Goal: Check status: Check status

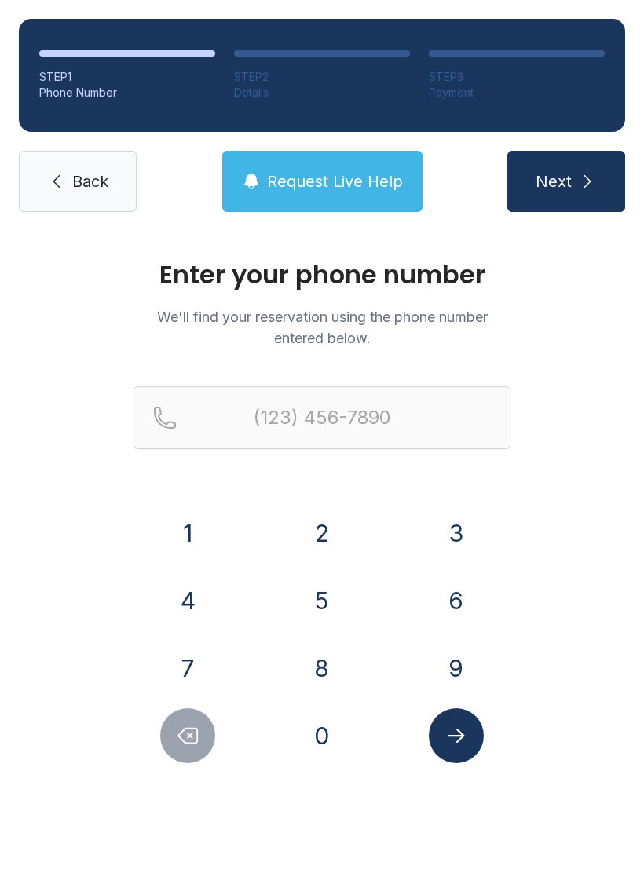
click at [324, 549] on button "2" at bounding box center [321, 533] width 55 height 55
click at [183, 619] on button "4" at bounding box center [187, 600] width 55 height 55
click at [320, 686] on button "8" at bounding box center [321, 668] width 55 height 55
click at [183, 656] on button "7" at bounding box center [187, 668] width 55 height 55
click at [182, 656] on button "7" at bounding box center [187, 668] width 55 height 55
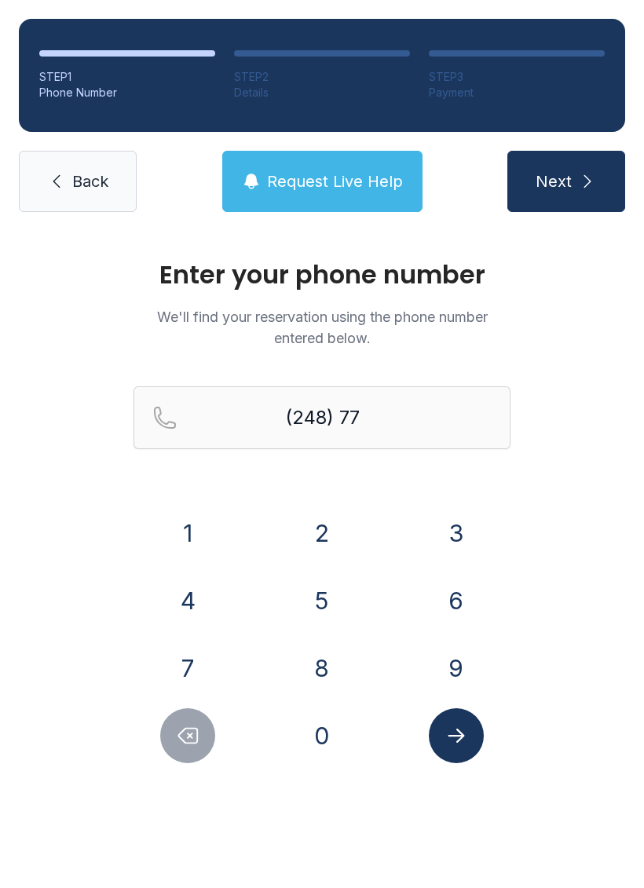
click at [441, 540] on button "3" at bounding box center [456, 533] width 55 height 55
click at [462, 687] on button "9" at bounding box center [456, 668] width 55 height 55
click at [469, 525] on button "3" at bounding box center [456, 533] width 55 height 55
click at [334, 650] on button "8" at bounding box center [321, 668] width 55 height 55
click at [332, 649] on button "8" at bounding box center [321, 668] width 55 height 55
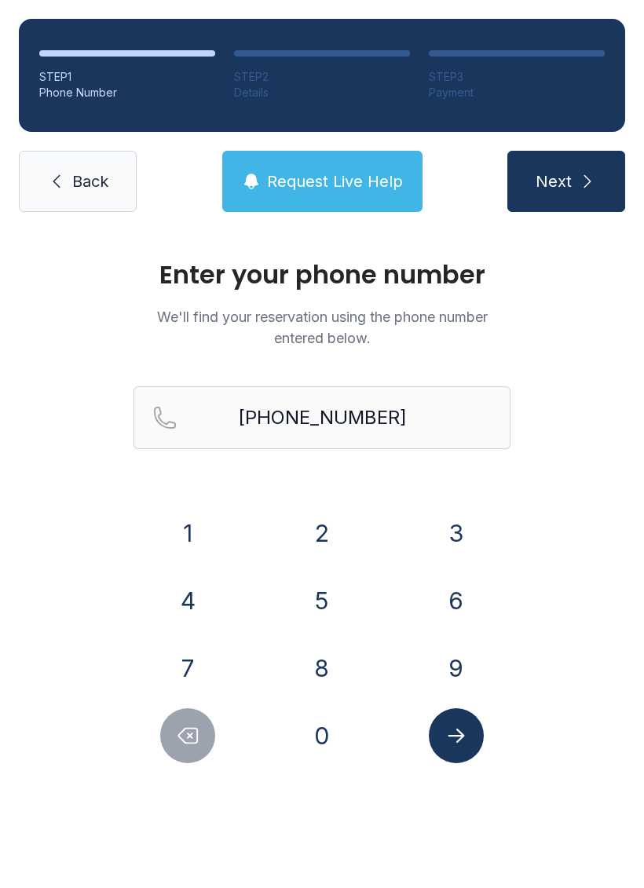
click at [476, 751] on button "Submit lookup form" at bounding box center [456, 735] width 55 height 55
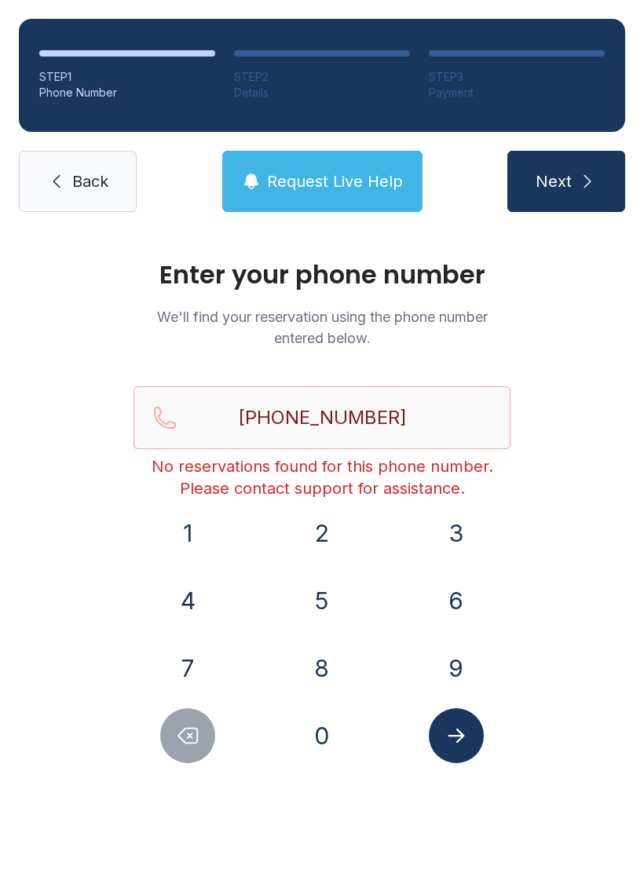
click at [473, 730] on button "Submit lookup form" at bounding box center [456, 735] width 55 height 55
click at [188, 736] on icon "Delete number" at bounding box center [188, 736] width 24 height 24
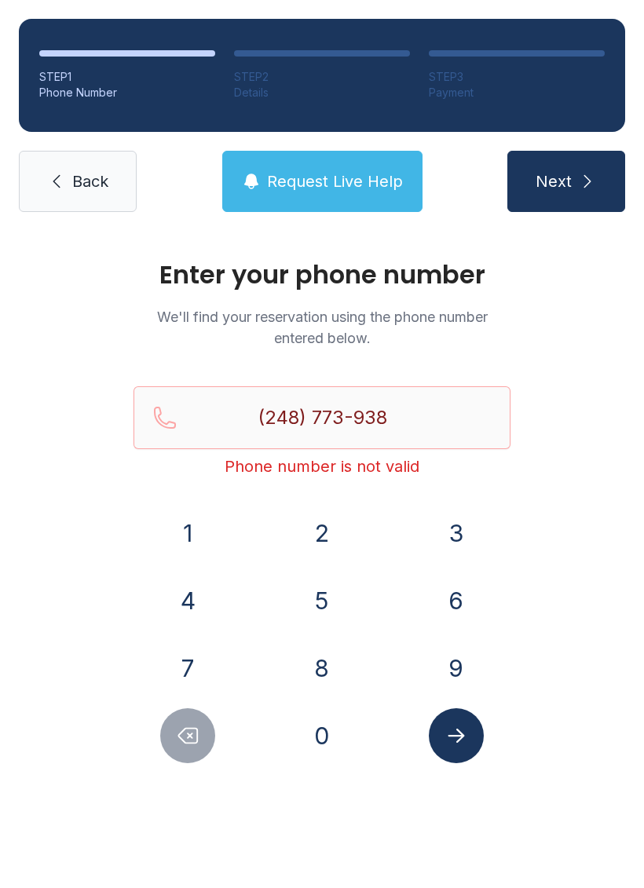
click at [188, 736] on icon "Delete number" at bounding box center [188, 736] width 24 height 24
click at [193, 737] on icon "Delete number" at bounding box center [188, 736] width 24 height 24
click at [192, 737] on icon "Delete number" at bounding box center [188, 736] width 19 height 15
click at [190, 736] on icon "Delete number" at bounding box center [188, 736] width 19 height 15
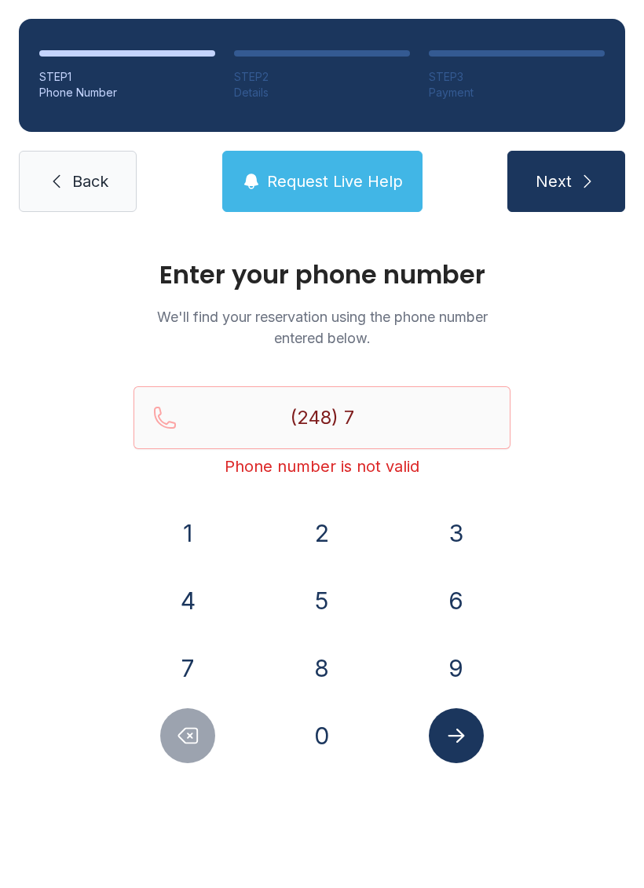
click at [190, 744] on icon "Delete number" at bounding box center [188, 736] width 19 height 15
click at [189, 744] on icon "Delete number" at bounding box center [188, 736] width 19 height 15
click at [193, 743] on icon "Delete number" at bounding box center [188, 736] width 19 height 15
type input "(2"
click at [192, 742] on icon "Delete number" at bounding box center [188, 736] width 24 height 24
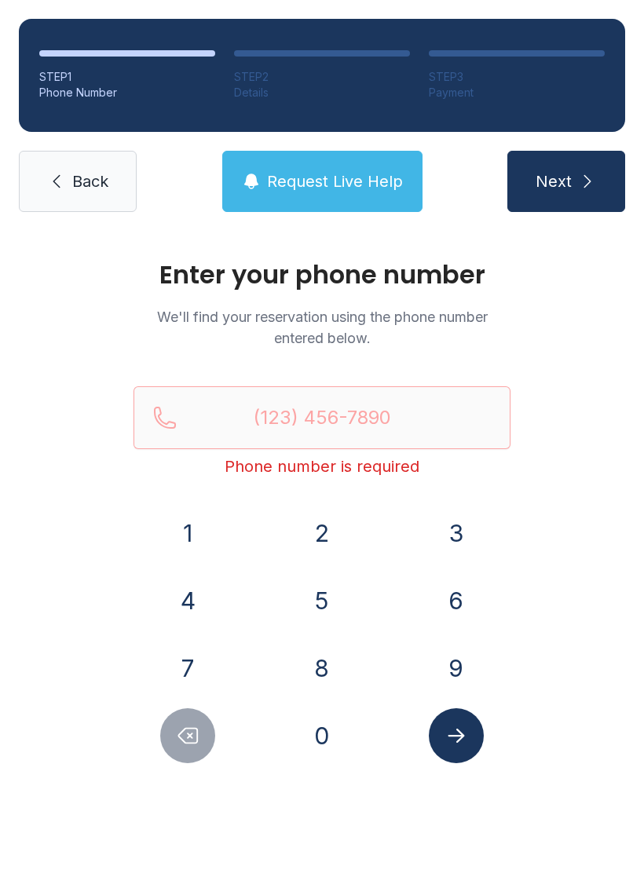
click at [196, 749] on button "Delete number" at bounding box center [187, 735] width 55 height 55
click at [192, 610] on button "4" at bounding box center [187, 600] width 55 height 55
click at [302, 532] on button "2" at bounding box center [321, 533] width 55 height 55
click at [326, 595] on button "5" at bounding box center [321, 600] width 55 height 55
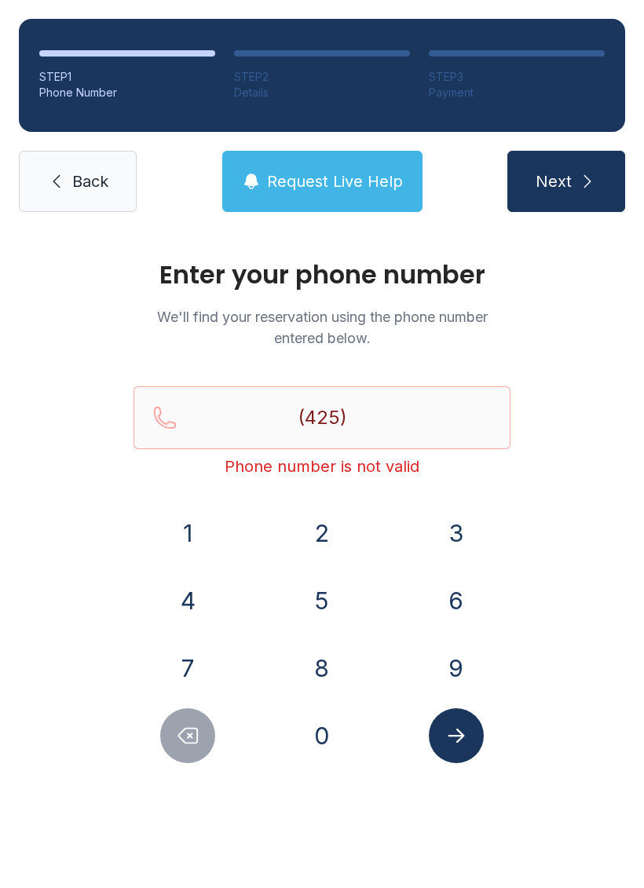
click at [321, 533] on button "2" at bounding box center [321, 533] width 55 height 55
click at [189, 529] on button "1" at bounding box center [187, 533] width 55 height 55
click at [339, 676] on button "8" at bounding box center [321, 668] width 55 height 55
click at [462, 667] on button "9" at bounding box center [456, 668] width 55 height 55
click at [323, 670] on button "8" at bounding box center [321, 668] width 55 height 55
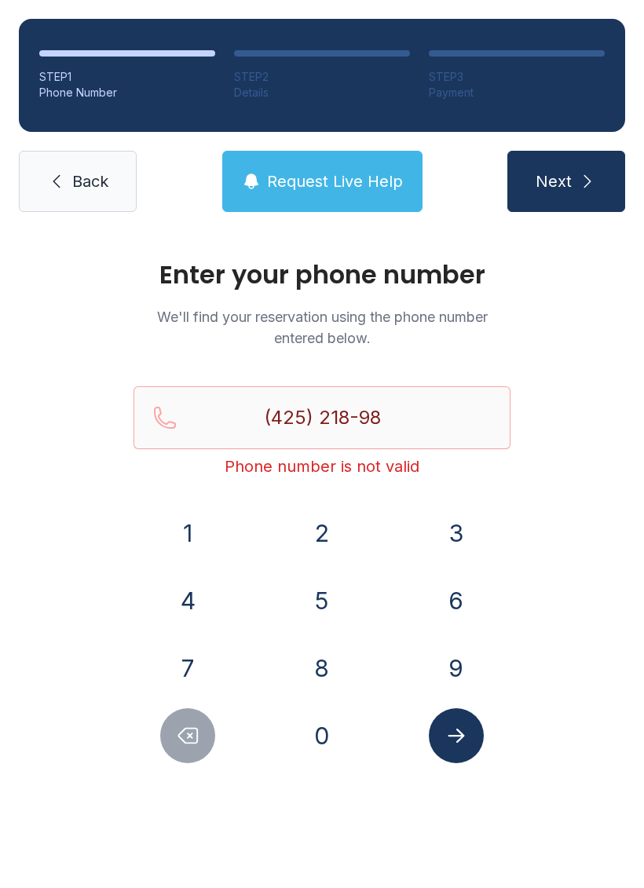
click at [313, 747] on button "0" at bounding box center [321, 735] width 55 height 55
click at [455, 674] on button "9" at bounding box center [456, 668] width 55 height 55
click at [462, 747] on button "Submit lookup form" at bounding box center [456, 735] width 55 height 55
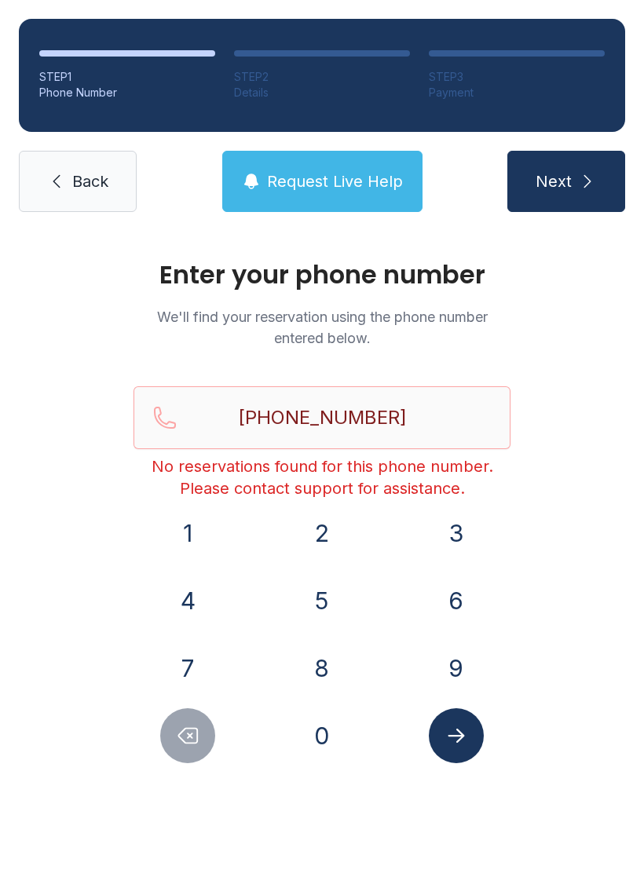
click at [188, 748] on button "Delete number" at bounding box center [187, 735] width 55 height 55
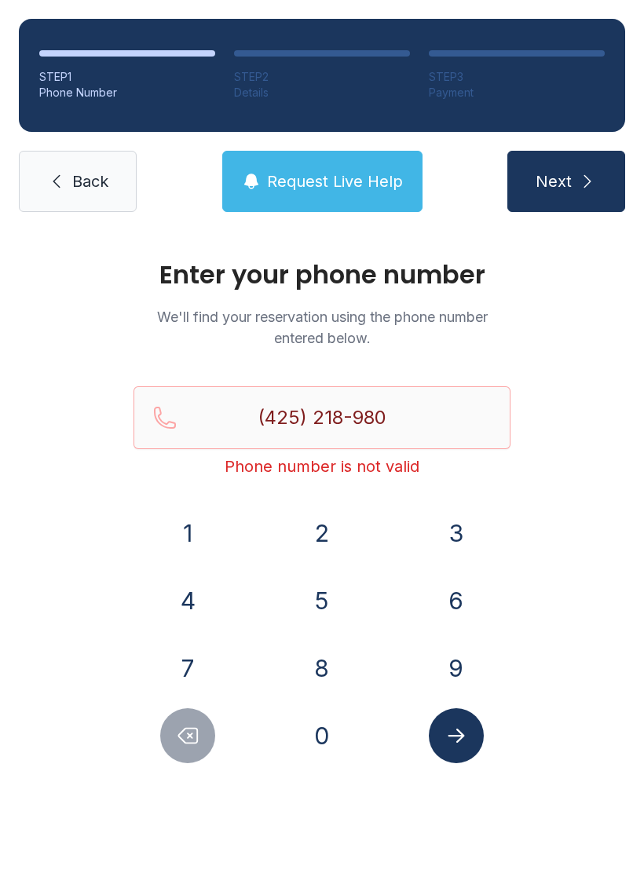
click at [331, 751] on button "0" at bounding box center [321, 735] width 55 height 55
click at [203, 733] on button "Delete number" at bounding box center [187, 735] width 55 height 55
click at [455, 676] on button "9" at bounding box center [456, 668] width 55 height 55
type input "[PHONE_NUMBER]"
click at [456, 746] on icon "Submit lookup form" at bounding box center [456, 736] width 24 height 24
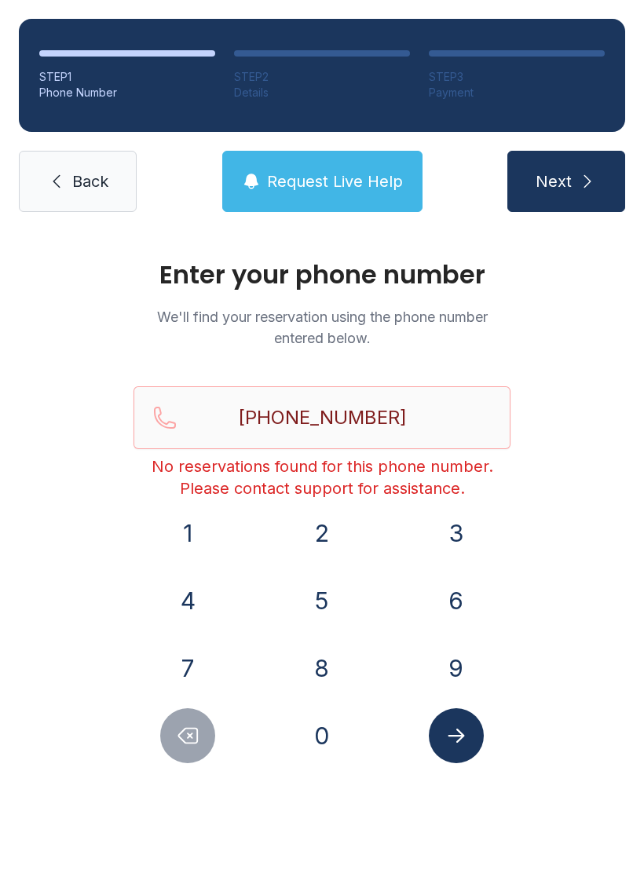
click at [349, 178] on span "Request Live Help" at bounding box center [335, 181] width 136 height 22
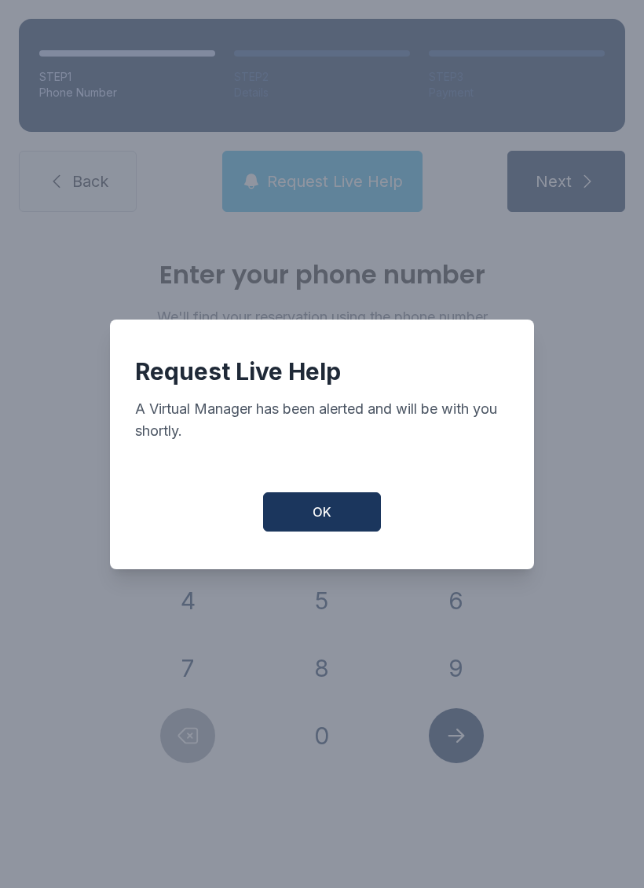
click at [343, 525] on button "OK" at bounding box center [322, 511] width 118 height 39
